Goal: Task Accomplishment & Management: Manage account settings

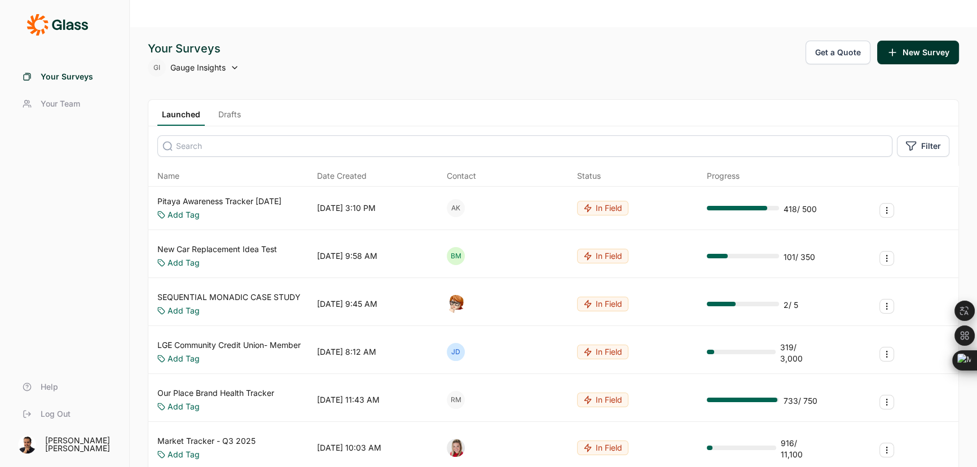
click at [224, 339] on link "LGE Community Credit Union- Member" at bounding box center [228, 344] width 143 height 11
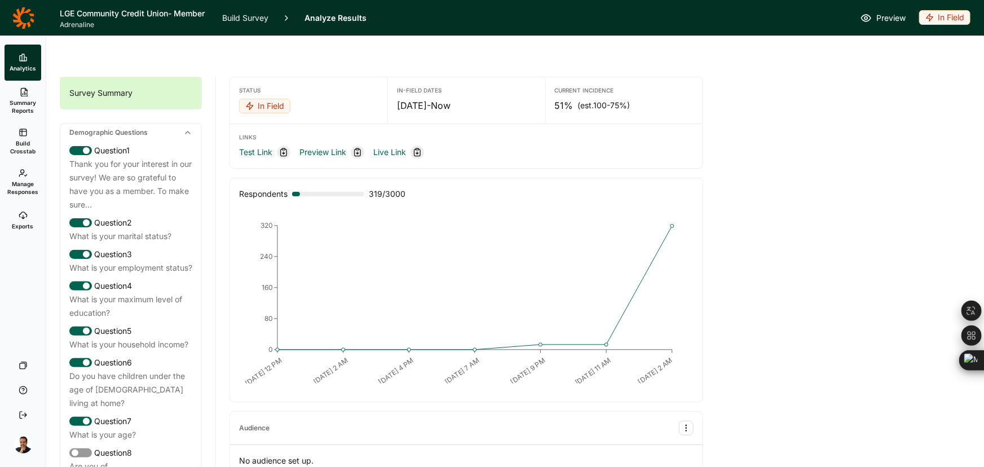
click at [945, 14] on div "In Field" at bounding box center [944, 17] width 51 height 15
click at [14, 187] on span "Manage Responses" at bounding box center [22, 188] width 31 height 16
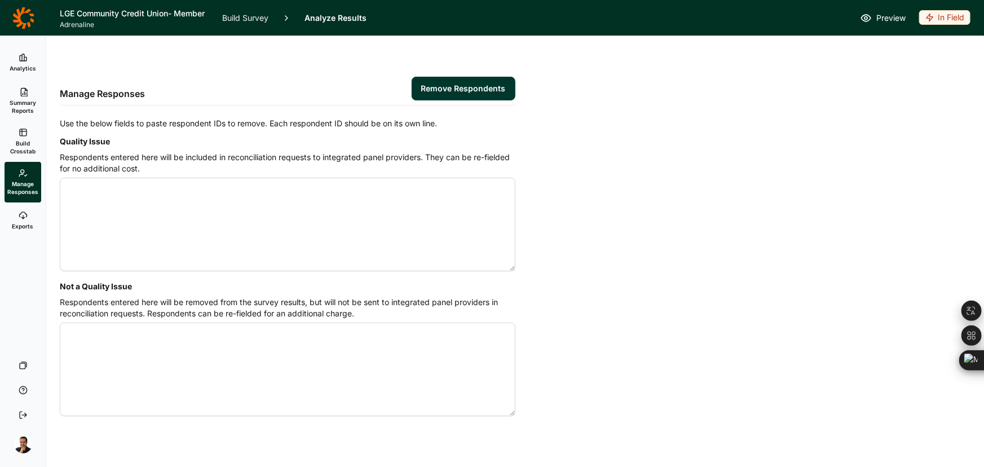
click at [28, 151] on span "Build Crosstab" at bounding box center [23, 147] width 28 height 16
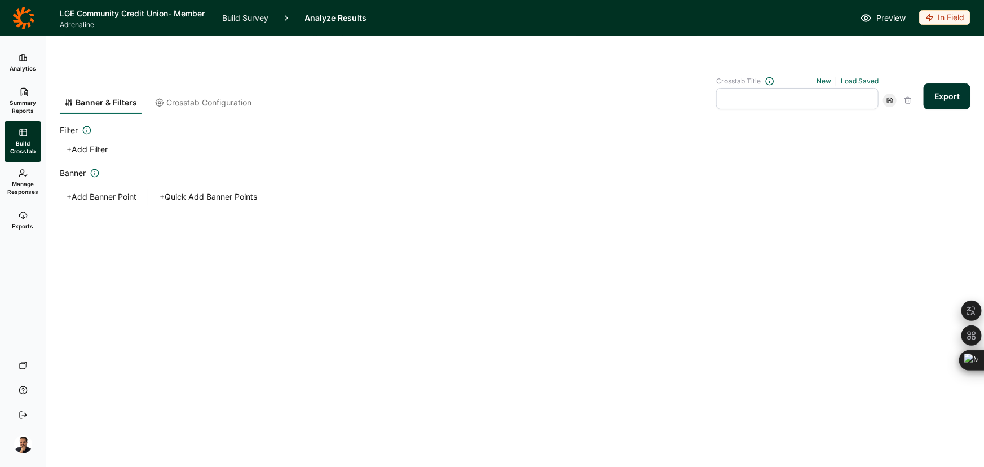
click at [14, 224] on span "Exports" at bounding box center [22, 226] width 21 height 8
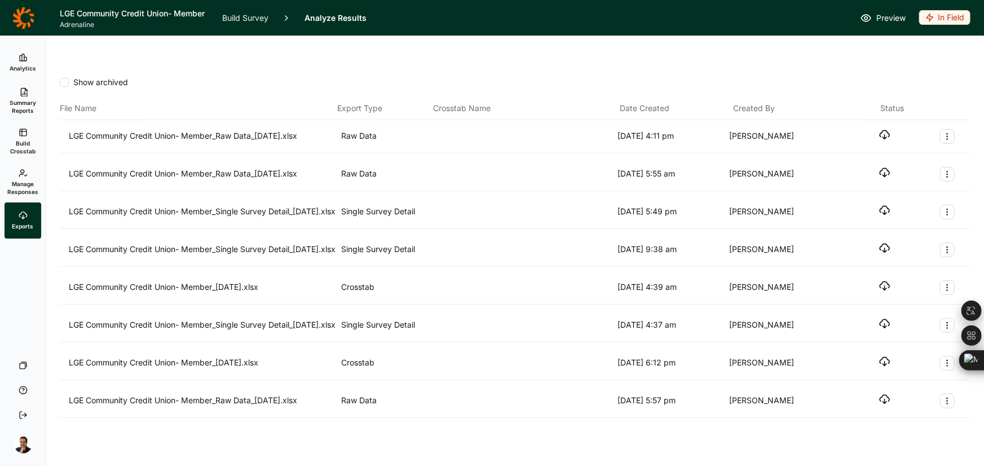
click at [13, 99] on span "Summary Reports" at bounding box center [23, 107] width 28 height 16
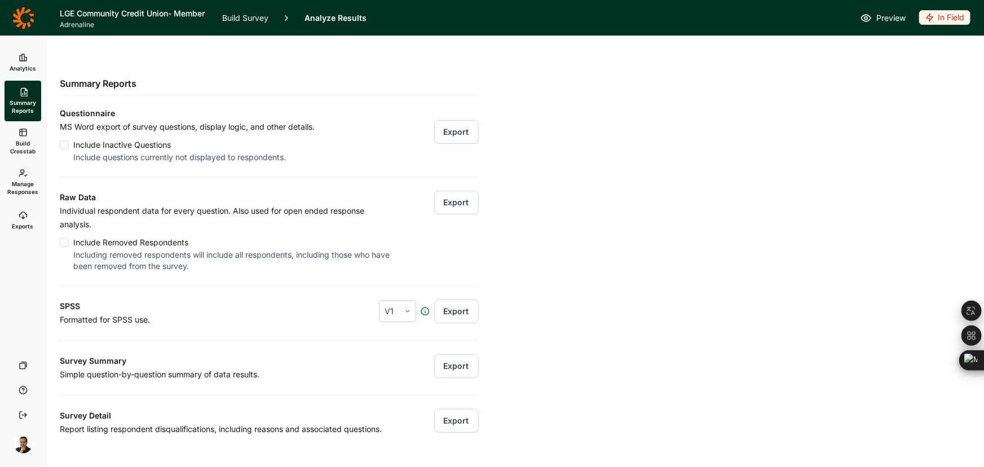
click at [445, 191] on button "Export" at bounding box center [456, 203] width 45 height 24
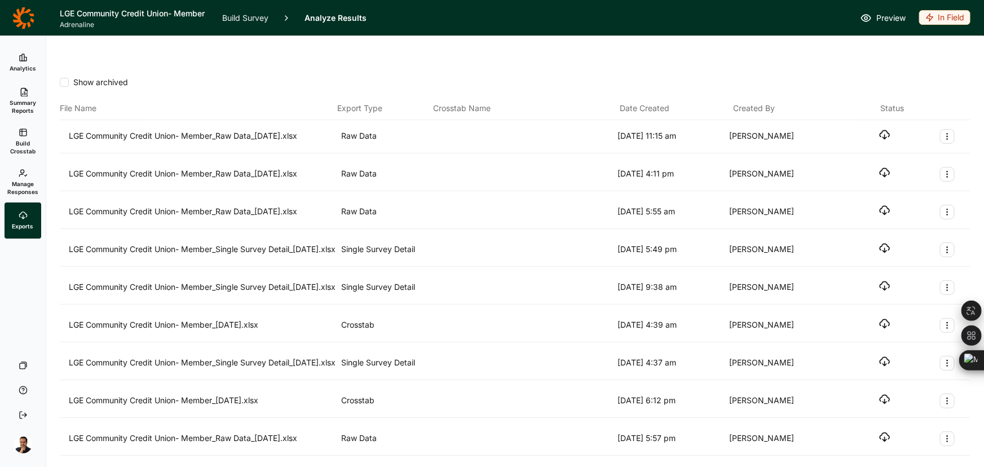
click at [880, 131] on use "button" at bounding box center [885, 135] width 10 height 8
click at [879, 129] on icon "button" at bounding box center [884, 134] width 11 height 11
click at [23, 179] on link "Manage Responses" at bounding box center [23, 182] width 37 height 41
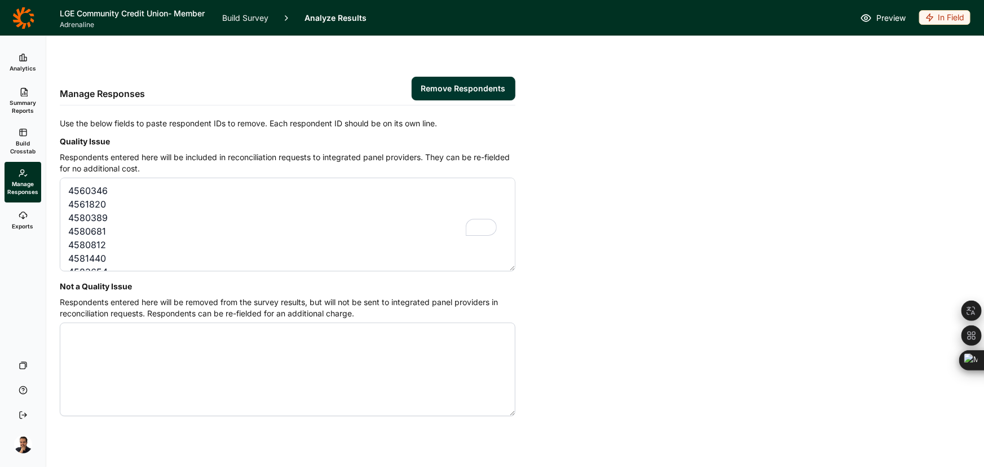
scroll to position [87, 0]
type textarea "4560346 4561820 4580389 4580681 4580812 4581440 4583654 4583931 4584606 4584695…"
click at [439, 77] on button "Remove Respondents" at bounding box center [464, 89] width 104 height 24
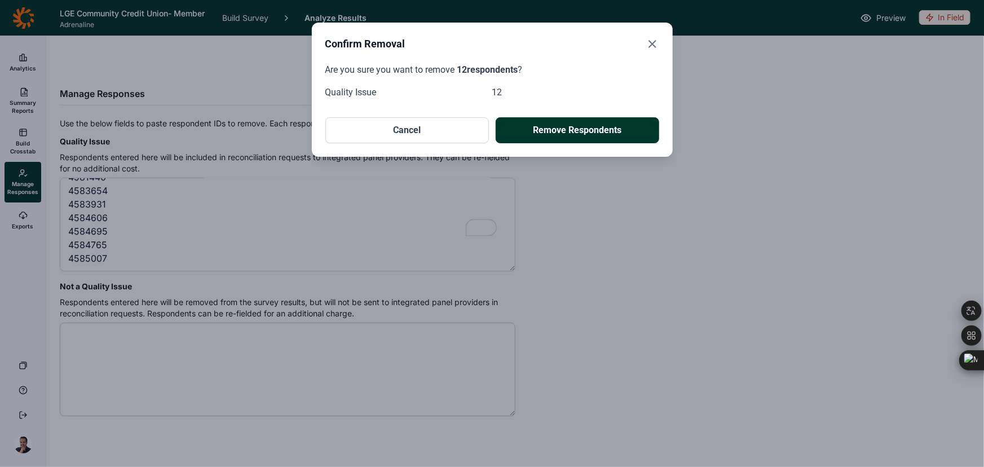
click at [514, 122] on button "Remove Respondents" at bounding box center [578, 130] width 164 height 26
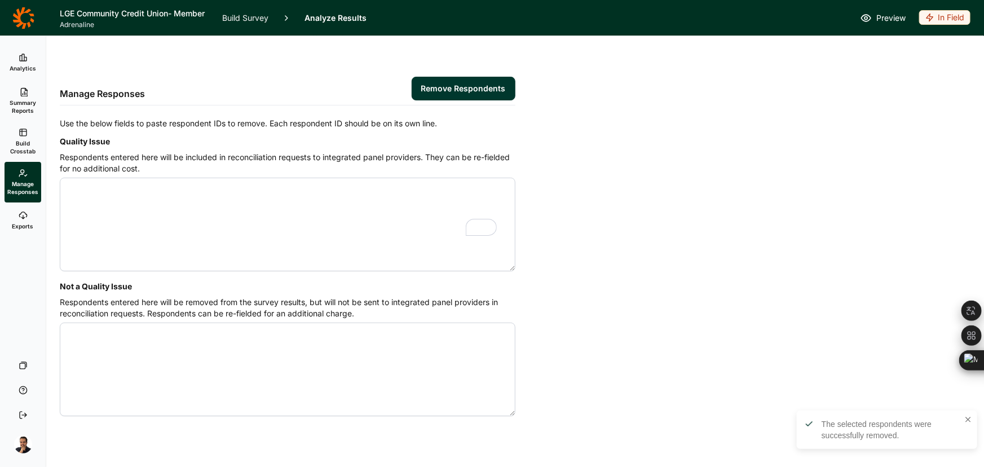
scroll to position [0, 0]
click at [15, 69] on span "Analytics" at bounding box center [23, 68] width 27 height 8
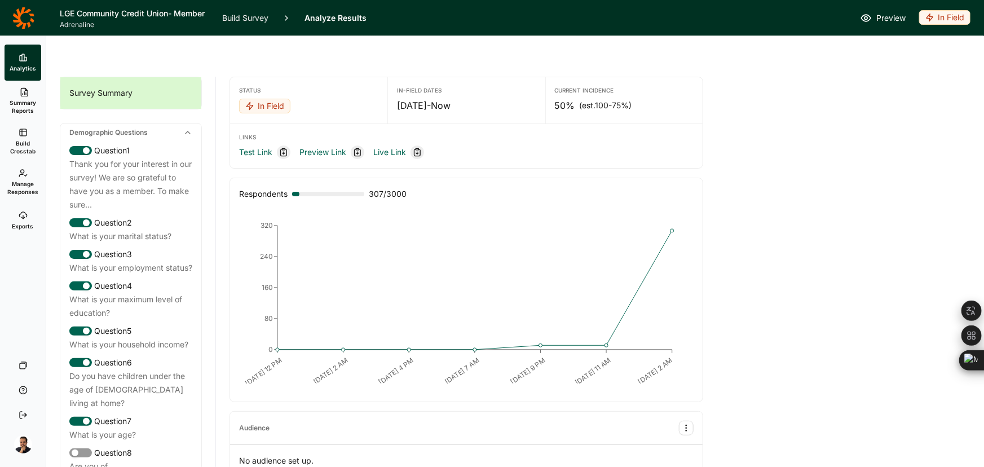
click at [933, 21] on icon "button" at bounding box center [929, 17] width 9 height 9
click at [870, 61] on button "Completed" at bounding box center [902, 59] width 127 height 25
